Goal: Find specific page/section: Find specific page/section

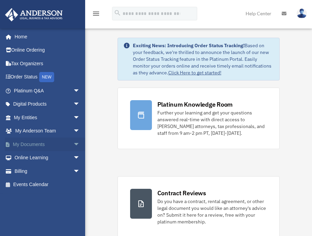
click at [55, 147] on link "My Documents arrow_drop_down" at bounding box center [47, 145] width 85 height 14
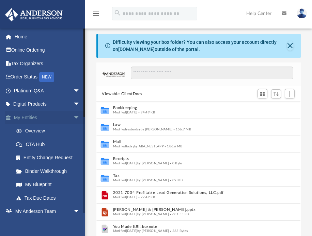
click at [73, 114] on span "arrow_drop_down" at bounding box center [80, 118] width 14 height 14
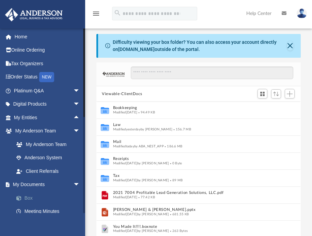
click at [26, 198] on link "Box" at bounding box center [50, 199] width 81 height 14
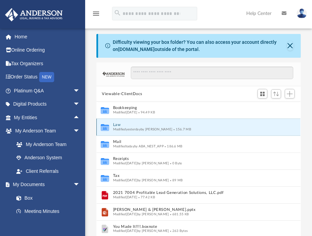
click at [117, 125] on button "Law" at bounding box center [194, 125] width 162 height 4
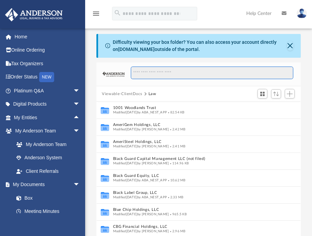
click at [169, 68] on input "Search files and folders" at bounding box center [212, 73] width 162 height 13
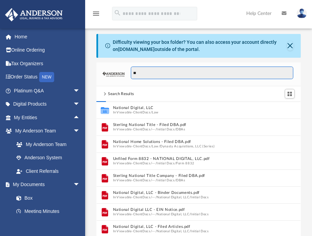
type input "*"
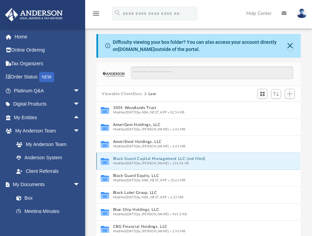
click at [140, 158] on button "Black Guard Capital Management LLC (not filed)" at bounding box center [191, 159] width 157 height 4
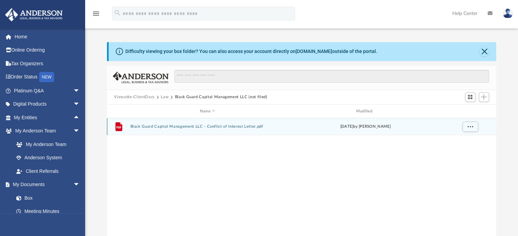
scroll to position [149, 384]
